Goal: Download file/media

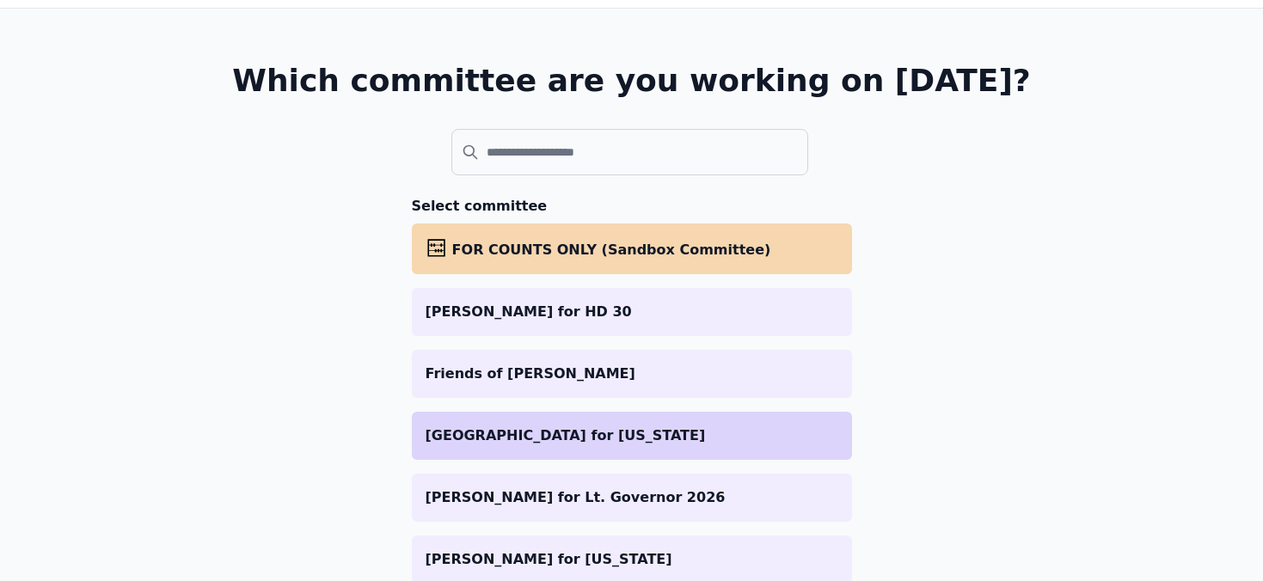
scroll to position [77, 0]
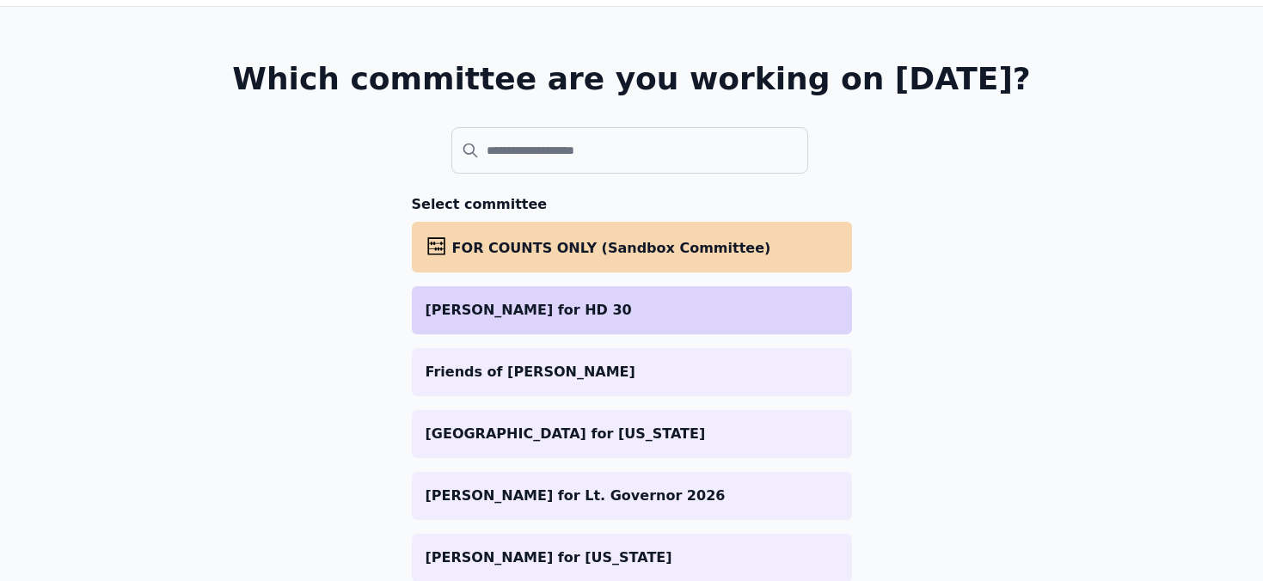
click at [576, 302] on p "[PERSON_NAME] for HD 30" at bounding box center [632, 310] width 413 height 21
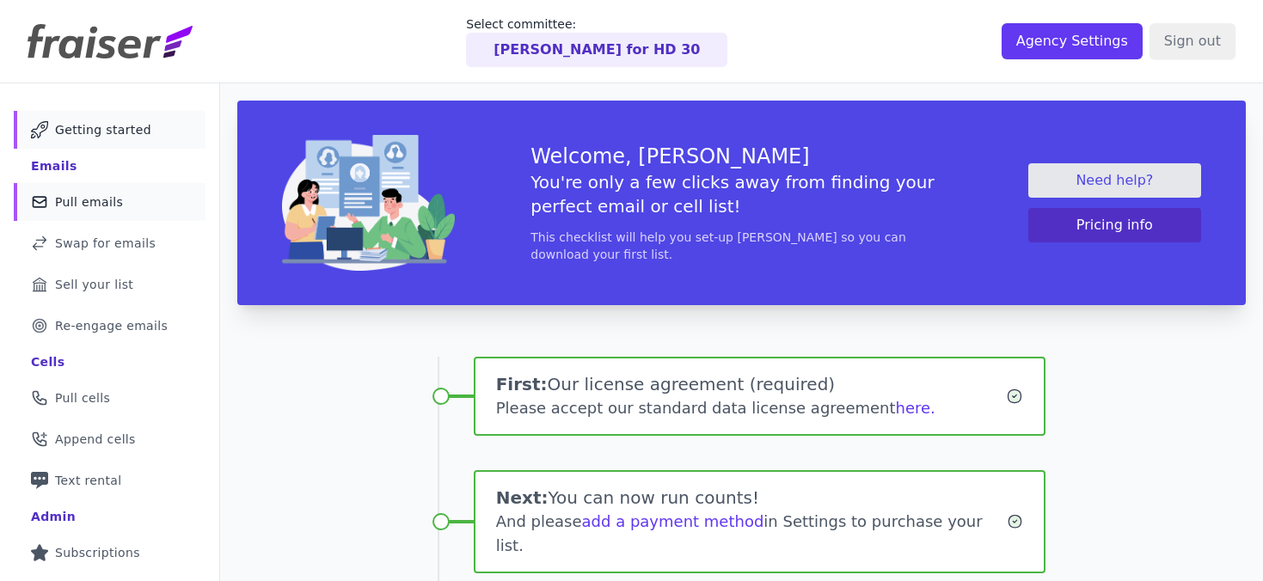
click at [98, 194] on span "Pull emails" at bounding box center [89, 202] width 68 height 17
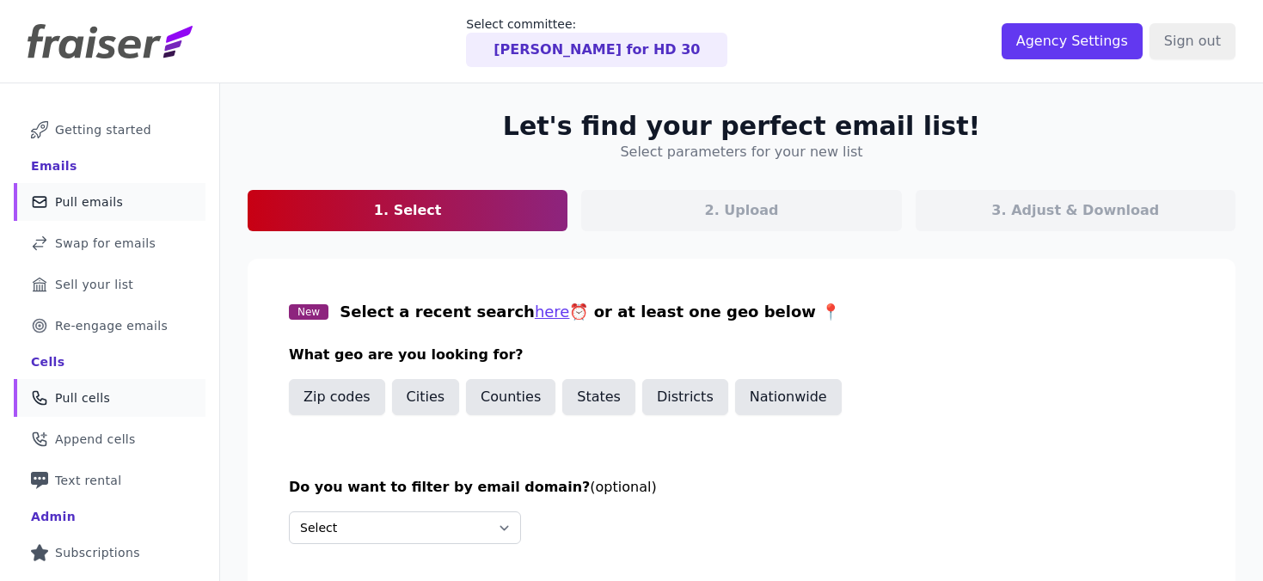
scroll to position [197, 0]
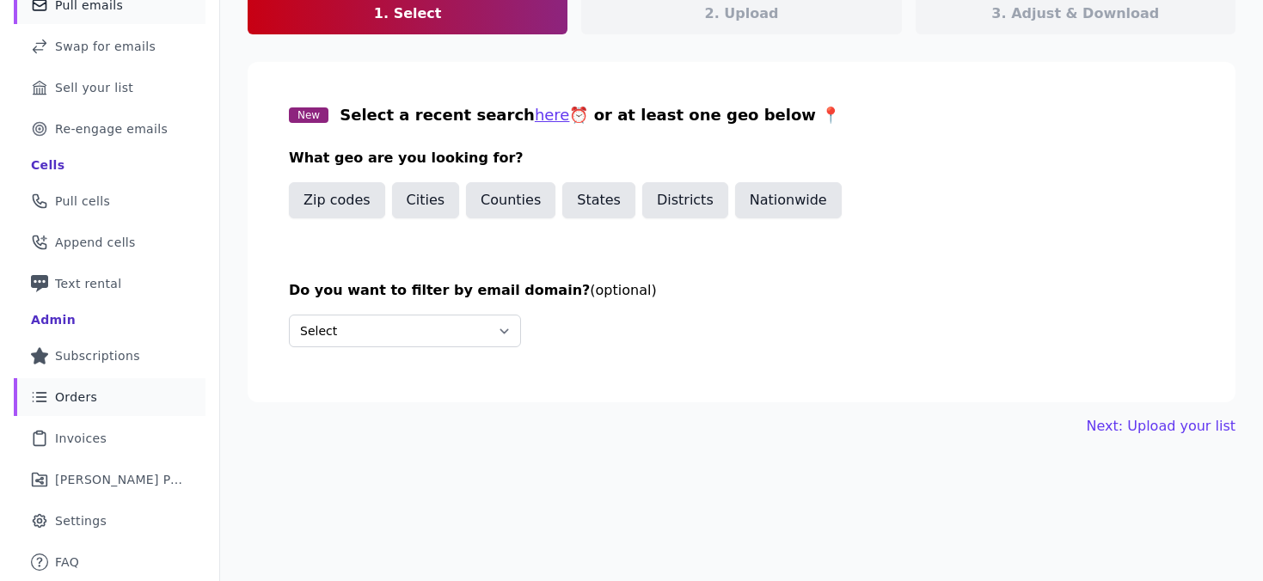
click at [131, 400] on link "List Icon Outline of bulleted list Orders" at bounding box center [110, 397] width 192 height 38
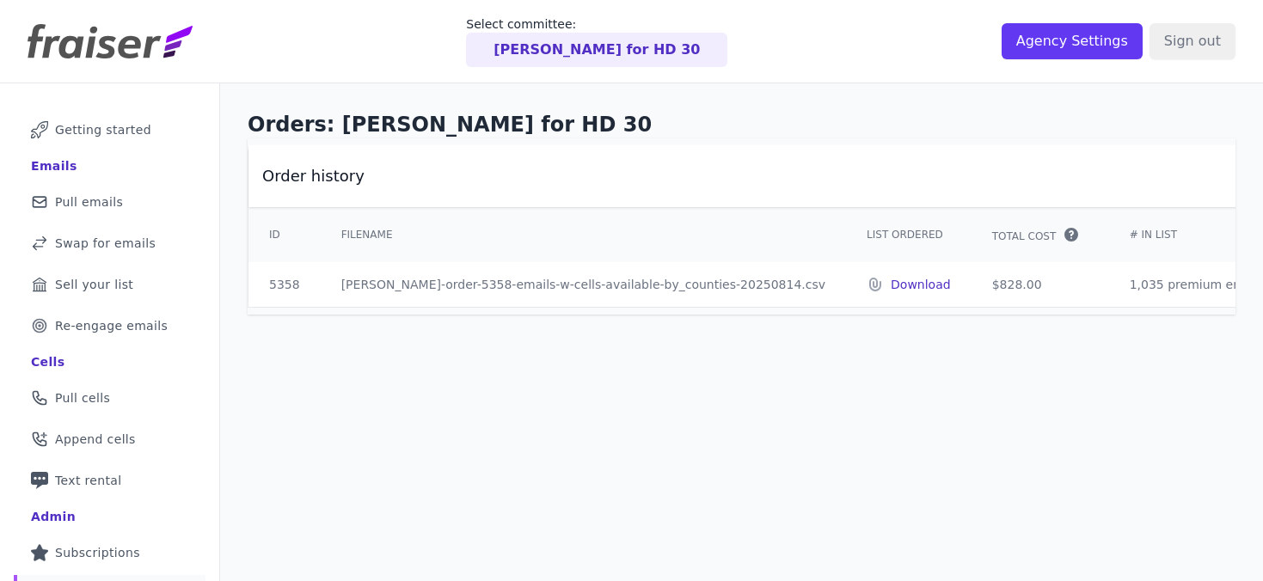
click at [891, 282] on p "Download" at bounding box center [921, 284] width 60 height 17
